Goal: Task Accomplishment & Management: Use online tool/utility

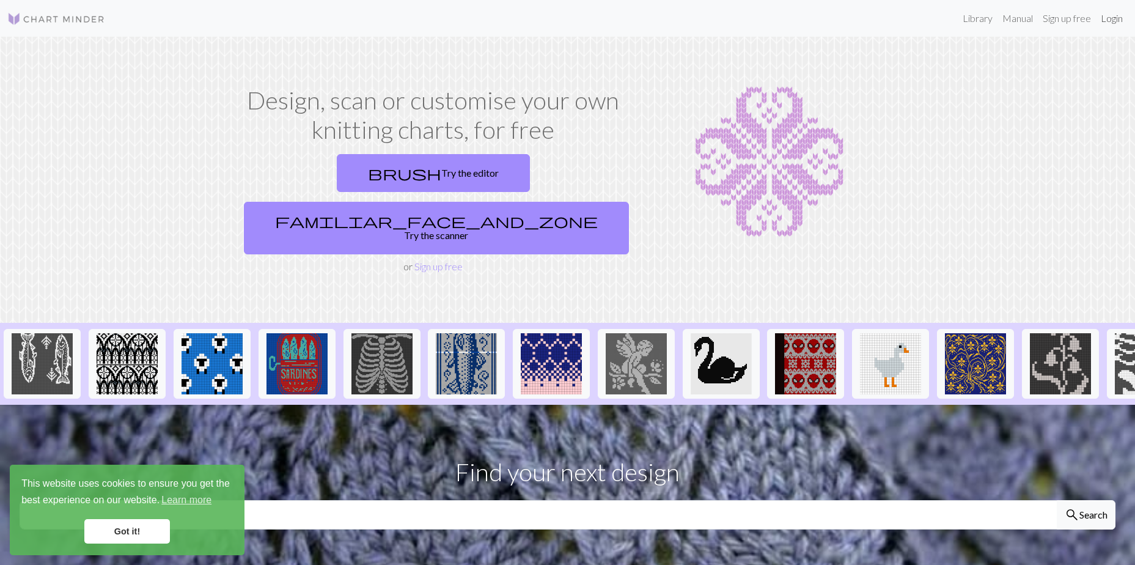
click at [1120, 20] on link "Login" at bounding box center [1112, 18] width 32 height 24
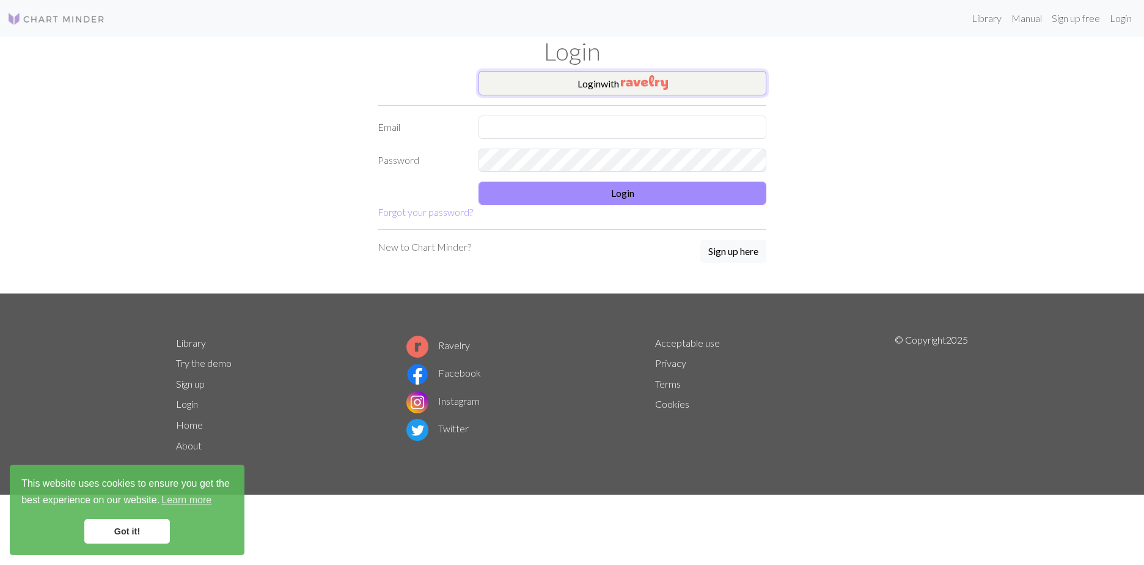
click at [668, 84] on img "button" at bounding box center [644, 82] width 47 height 15
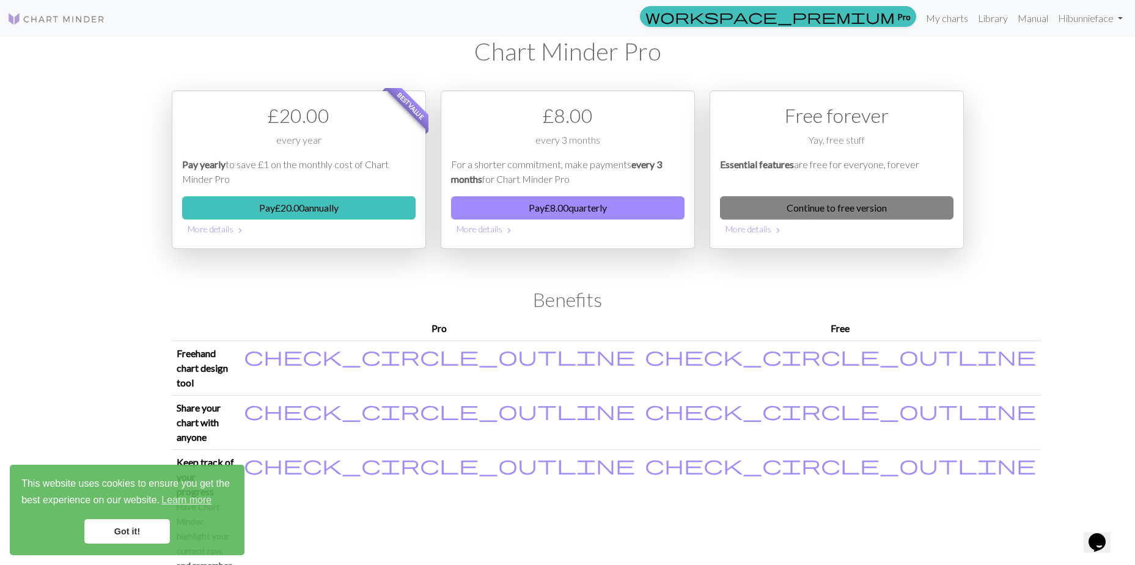
click at [878, 206] on link "Continue to free version" at bounding box center [836, 207] width 233 height 23
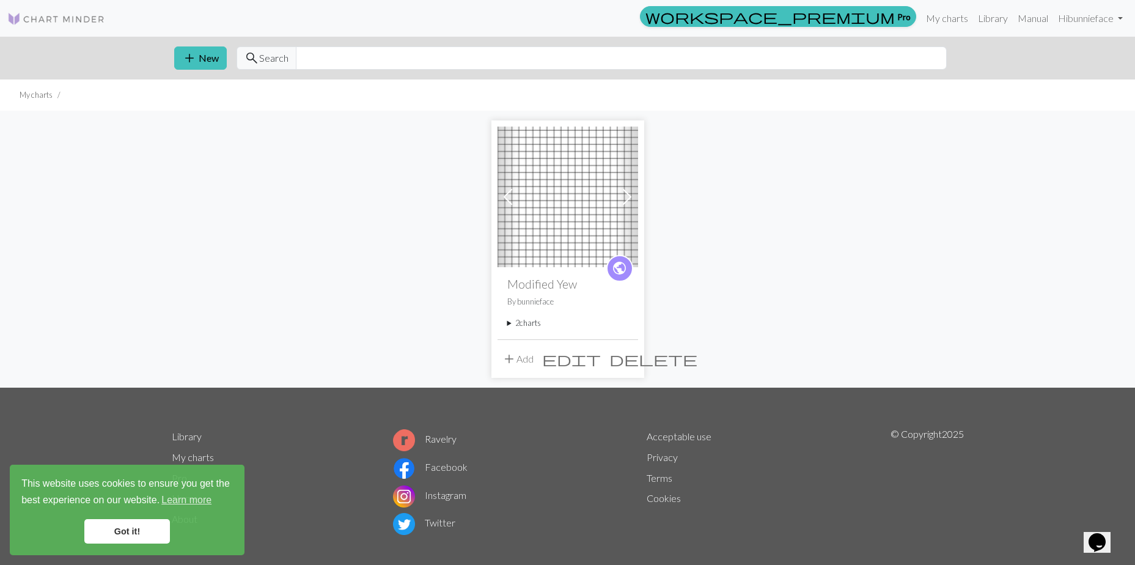
click at [508, 325] on summary "2 charts" at bounding box center [567, 323] width 121 height 12
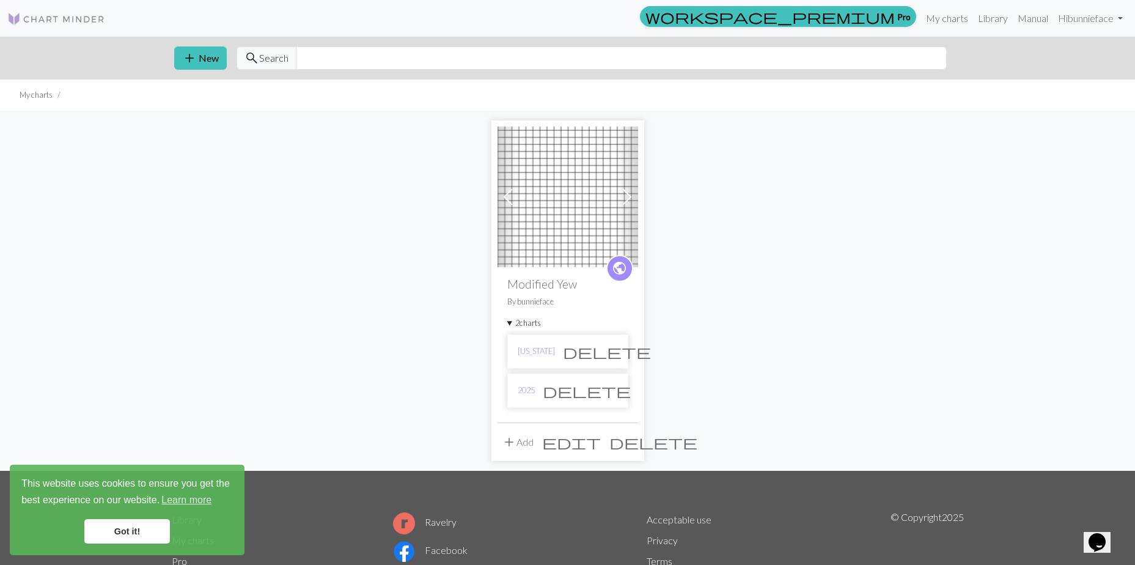
click at [513, 441] on span "add" at bounding box center [509, 441] width 15 height 17
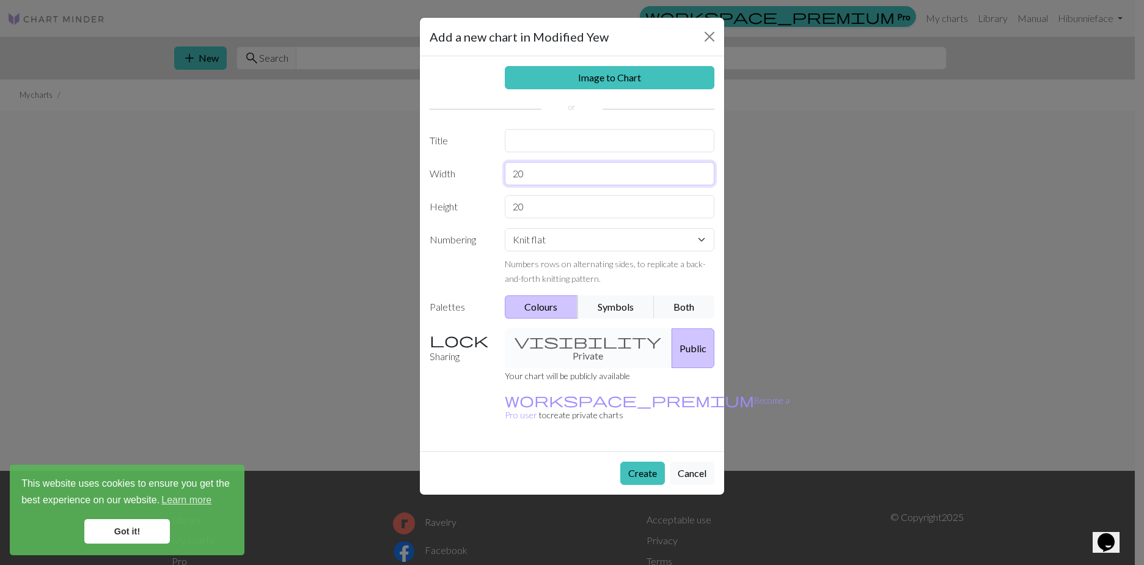
click at [530, 181] on input "20" at bounding box center [610, 173] width 210 height 23
type input "24"
click at [549, 208] on input "20" at bounding box center [610, 206] width 210 height 23
type input "28"
click at [560, 137] on input "text" at bounding box center [610, 140] width 210 height 23
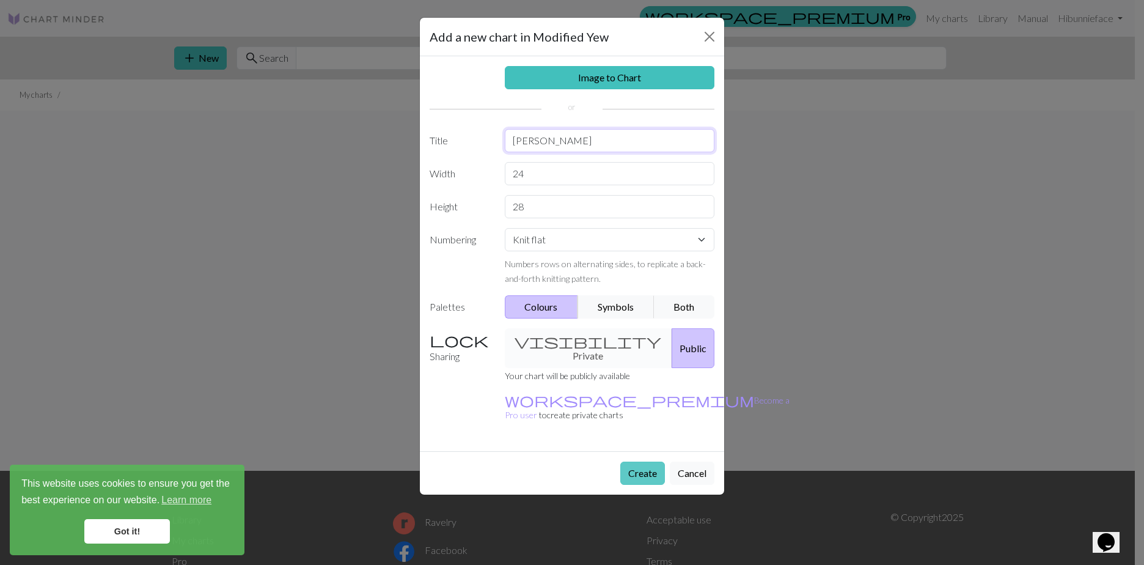
type input "[PERSON_NAME]"
click at [639, 461] on button "Create" at bounding box center [642, 472] width 45 height 23
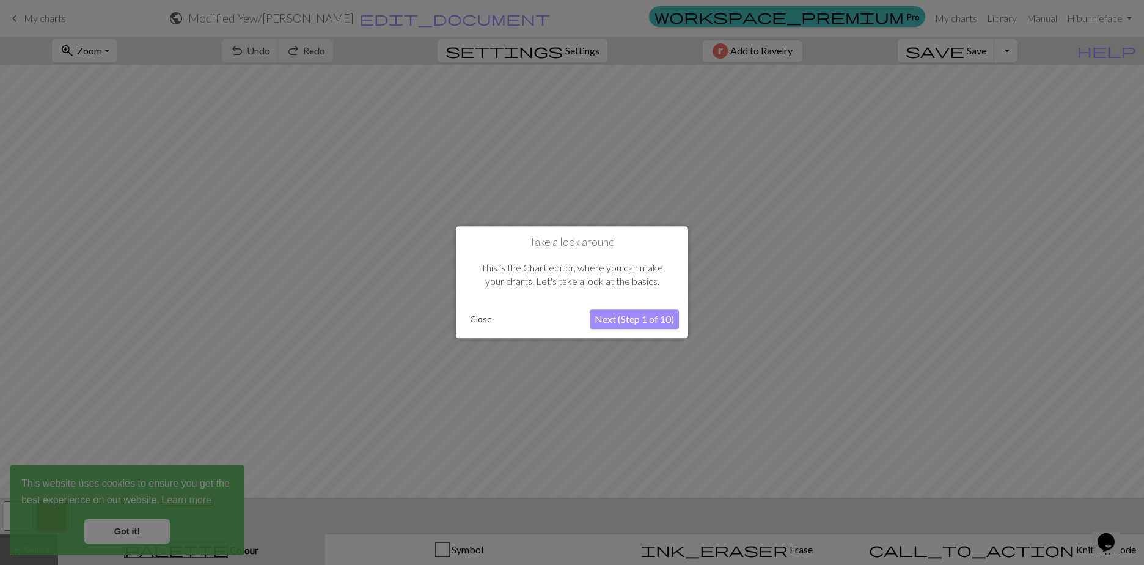
click at [486, 320] on button "Close" at bounding box center [481, 319] width 32 height 18
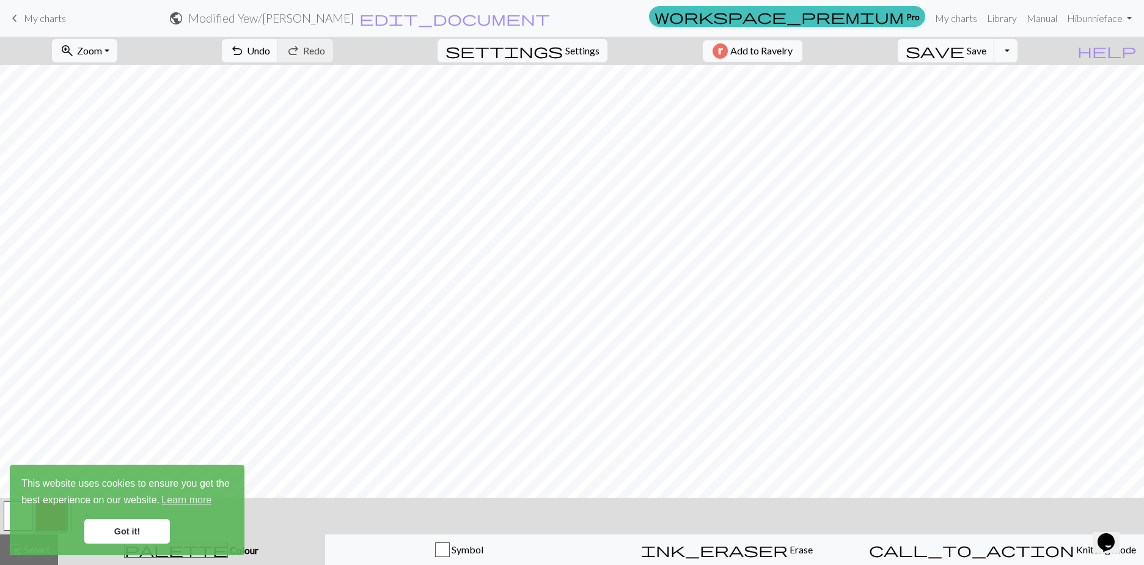
click at [122, 528] on link "Got it!" at bounding box center [127, 531] width 86 height 24
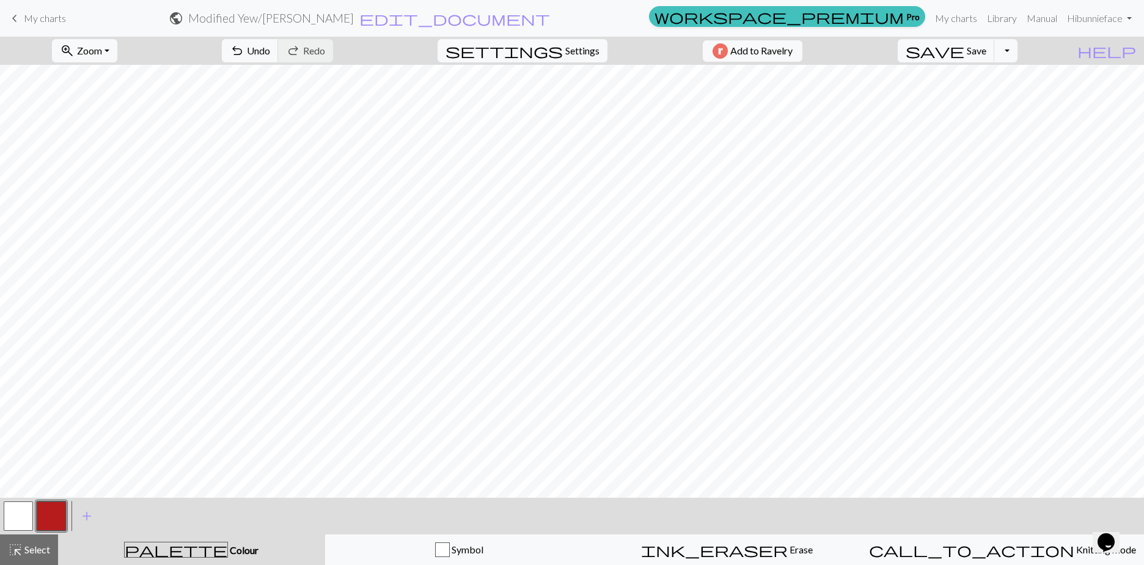
click at [57, 508] on span "This website uses cookies to ensure you get the best experience on our website.…" at bounding box center [126, 492] width 211 height 33
click at [39, 551] on span "Select" at bounding box center [37, 549] width 28 height 12
click at [228, 555] on span "Colour" at bounding box center [243, 550] width 31 height 12
click at [185, 544] on span "palette" at bounding box center [176, 549] width 103 height 17
click at [84, 516] on span "add" at bounding box center [86, 515] width 15 height 17
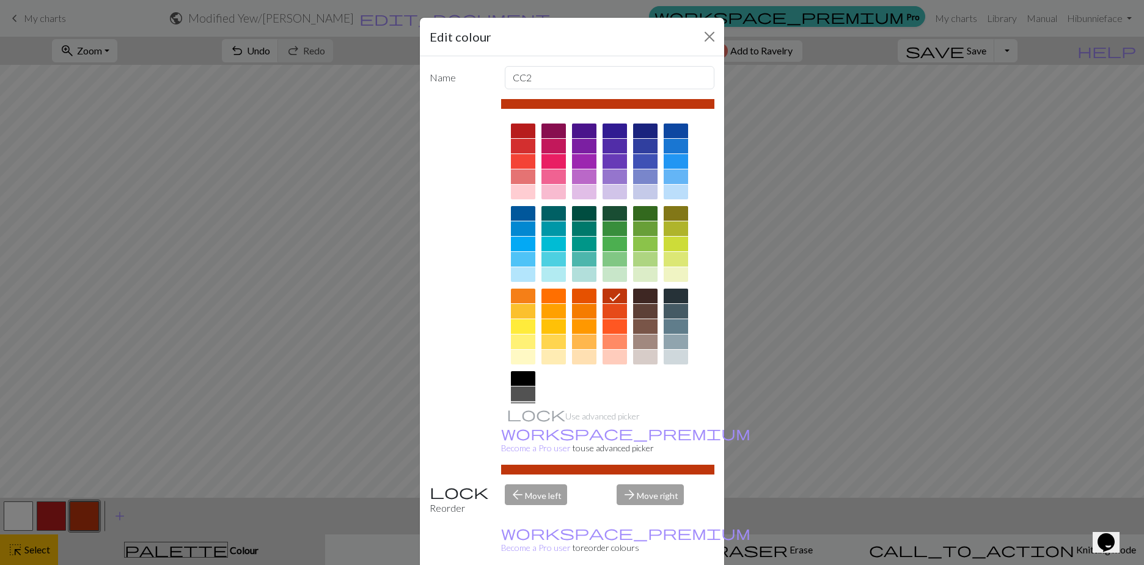
click at [610, 212] on div at bounding box center [615, 213] width 24 height 15
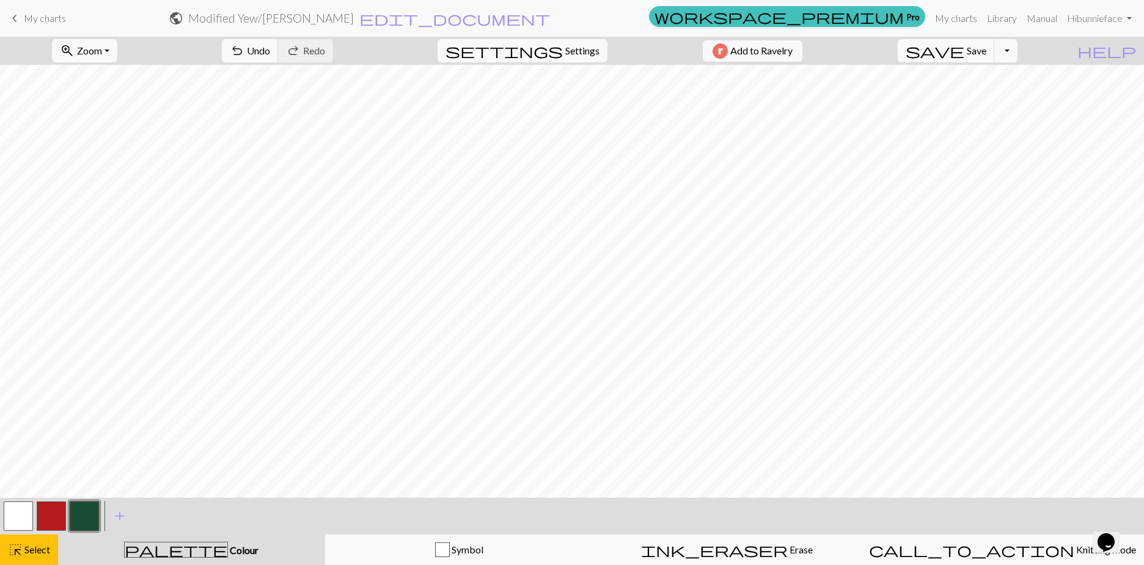
drag, startPoint x: 49, startPoint y: 512, endPoint x: 197, endPoint y: 560, distance: 156.0
click at [197, 560] on button "palette Colour Colour" at bounding box center [191, 549] width 267 height 31
click at [119, 516] on span "add" at bounding box center [119, 515] width 15 height 17
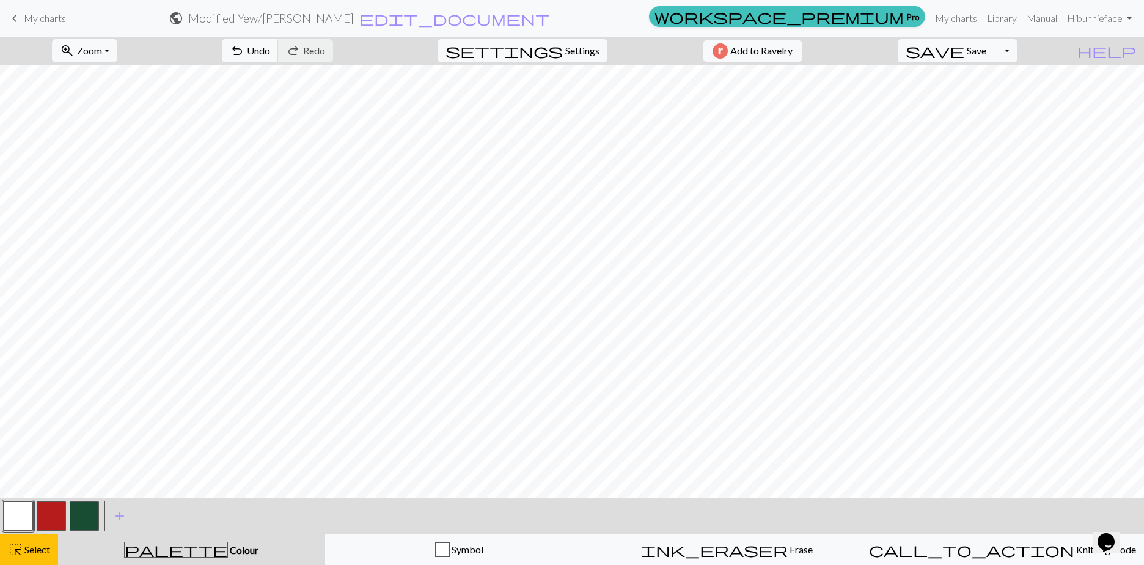
click at [51, 520] on button "button" at bounding box center [51, 515] width 29 height 29
click at [120, 518] on span "add" at bounding box center [119, 515] width 15 height 17
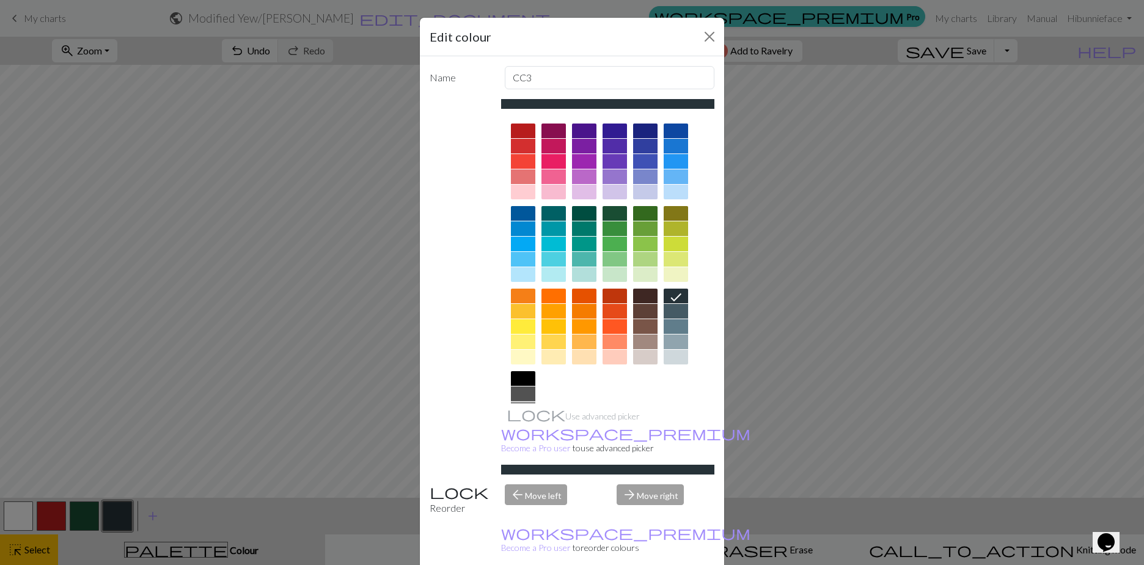
click at [530, 484] on div "arrow_back Move left" at bounding box center [553, 499] width 112 height 31
click at [627, 484] on div "arrow_forward Move right" at bounding box center [665, 499] width 112 height 31
click at [637, 484] on div "arrow_forward Move right" at bounding box center [665, 499] width 112 height 31
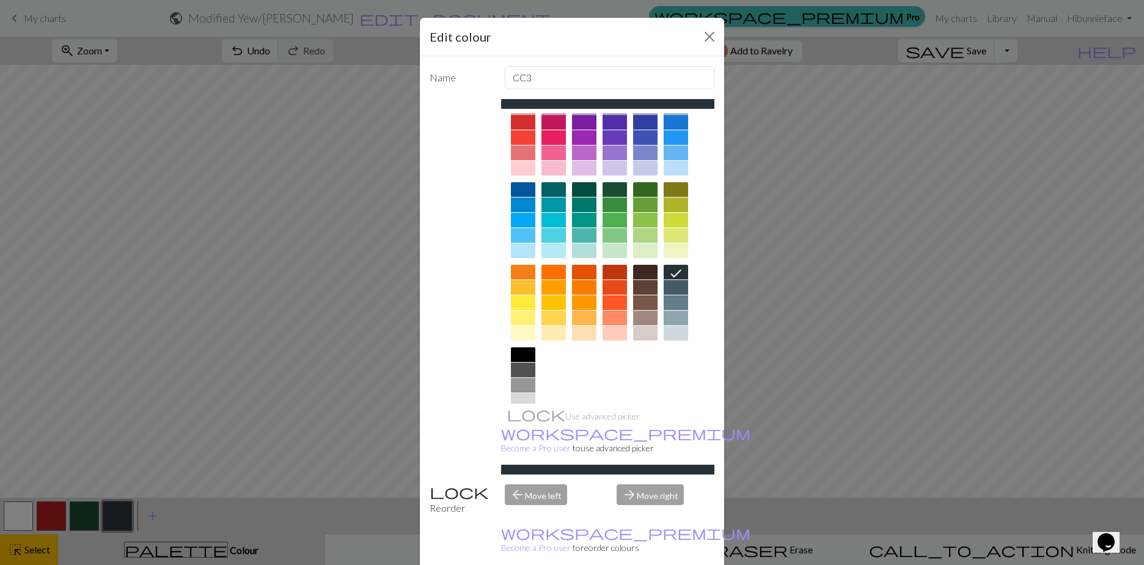
scroll to position [57, 0]
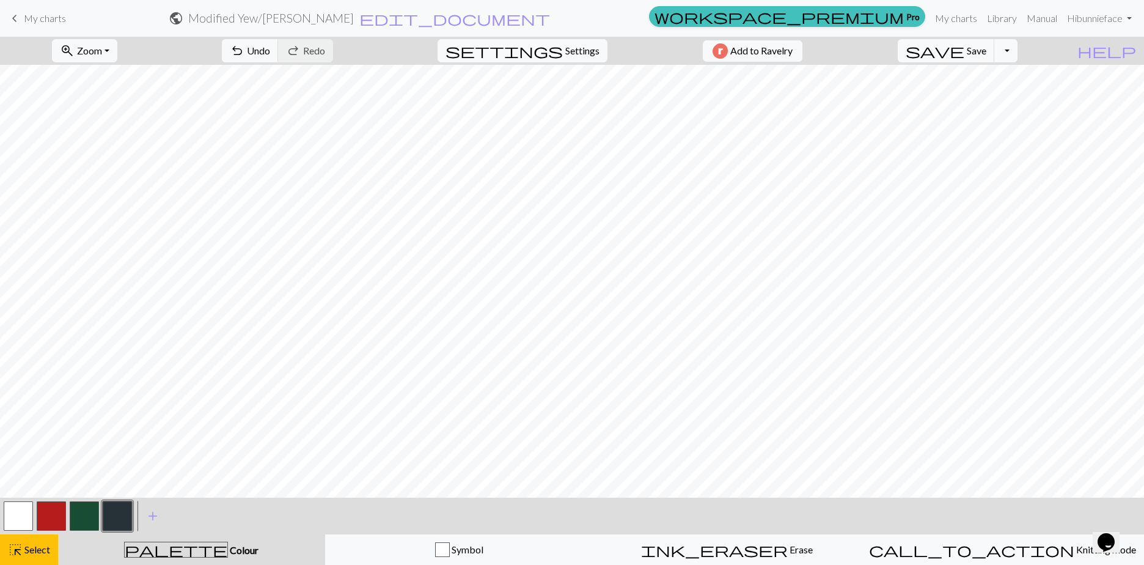
click at [84, 523] on button "button" at bounding box center [84, 515] width 29 height 29
